Goal: Find specific page/section: Find specific page/section

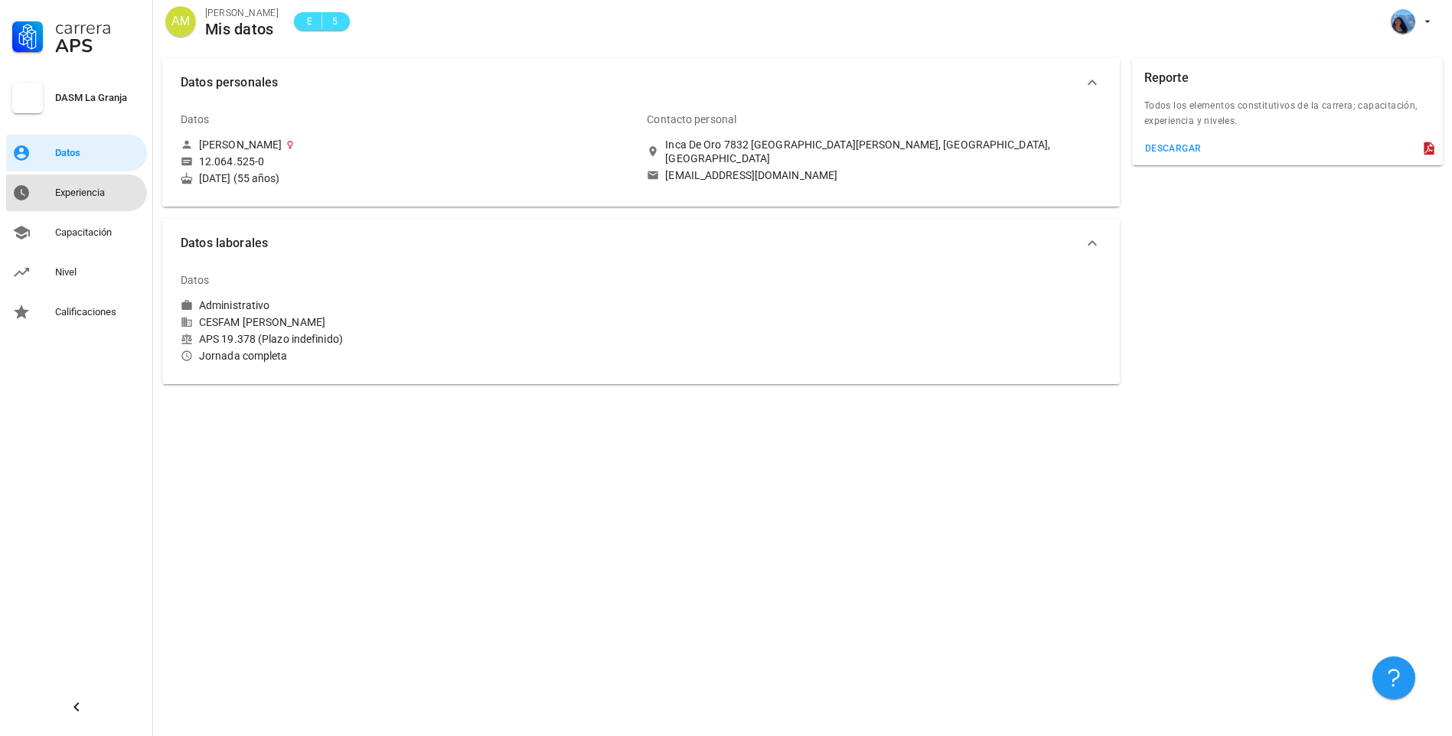
click at [73, 194] on div "Experiencia" at bounding box center [98, 193] width 86 height 12
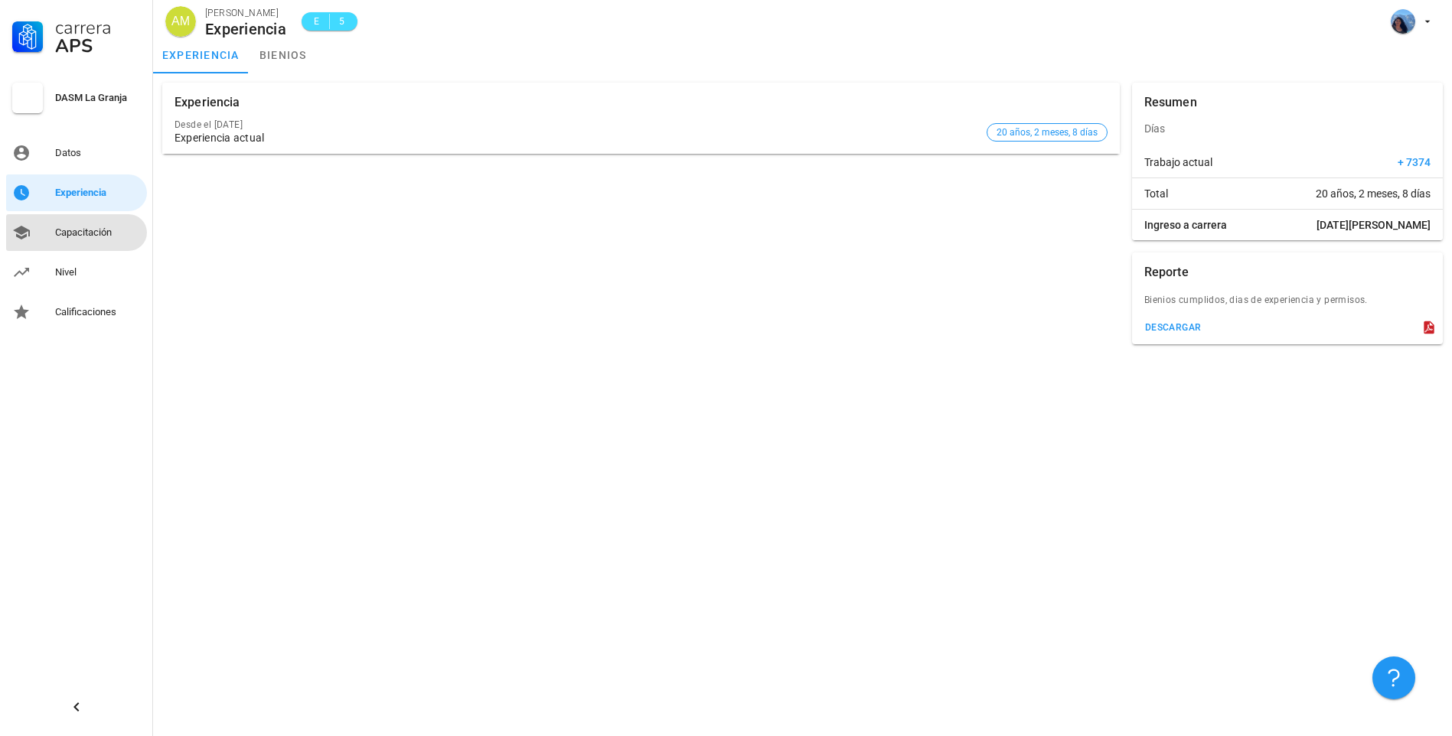
click at [70, 228] on div "Capacitación" at bounding box center [98, 233] width 86 height 12
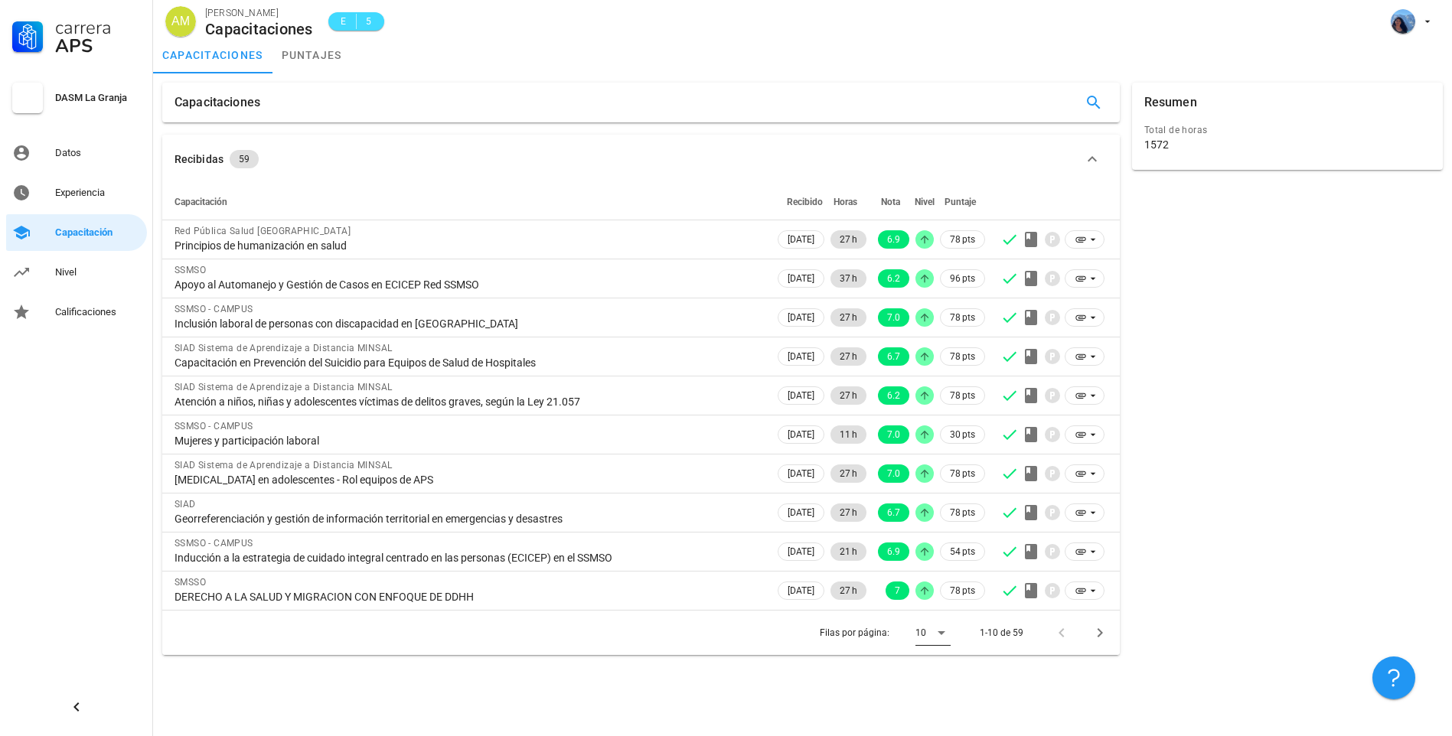
click at [943, 634] on icon at bounding box center [941, 633] width 18 height 18
click at [945, 701] on div "Todos" at bounding box center [945, 702] width 34 height 15
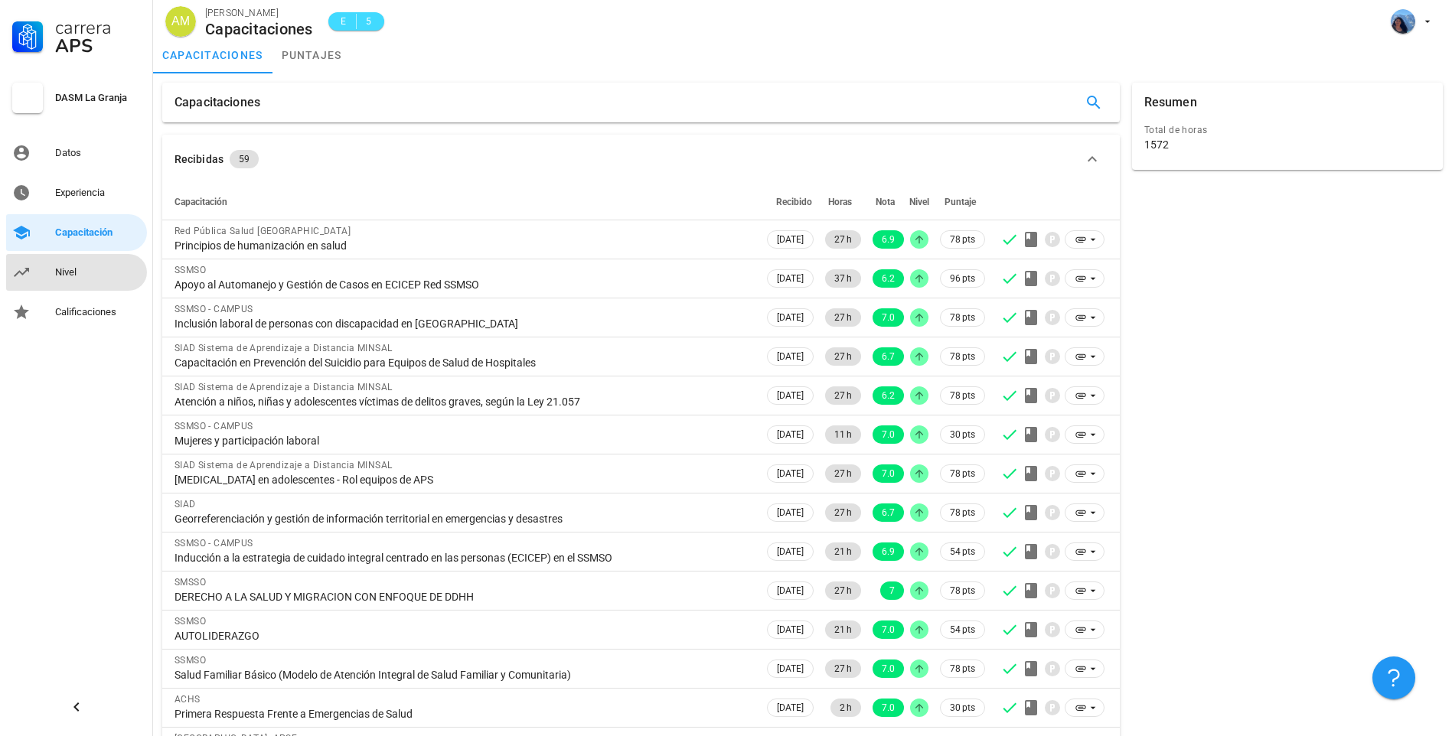
click at [113, 269] on div "Nivel" at bounding box center [98, 272] width 86 height 12
